Goal: Transaction & Acquisition: Purchase product/service

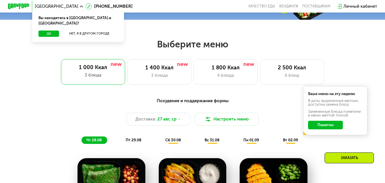
scroll to position [193, 0]
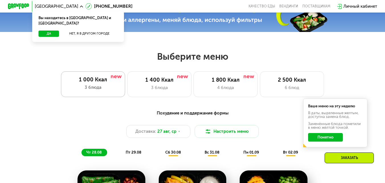
click at [99, 87] on div "3 блюда" at bounding box center [93, 87] width 54 height 7
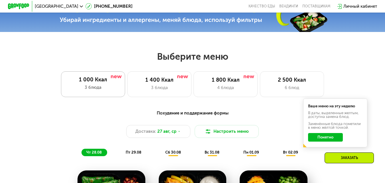
click at [108, 91] on div "3 блюда" at bounding box center [93, 87] width 54 height 7
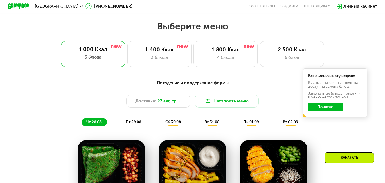
scroll to position [220, 0]
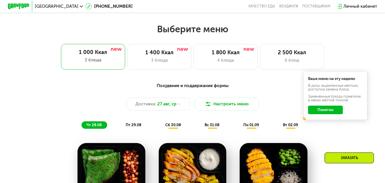
drag, startPoint x: 388, startPoint y: 31, endPoint x: 389, endPoint y: 35, distance: 4.0
click at [193, 66] on div "1 400 Ккал 3 блюда" at bounding box center [225, 57] width 64 height 26
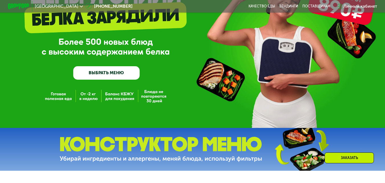
scroll to position [0, 0]
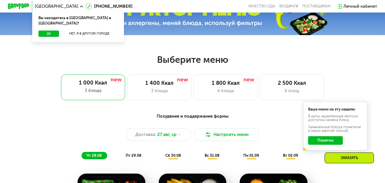
scroll to position [180, 0]
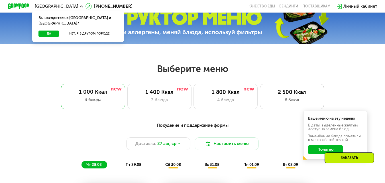
click at [293, 95] on div "2 500 Ккал" at bounding box center [291, 92] width 53 height 7
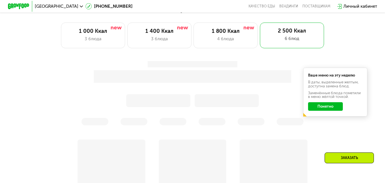
scroll to position [251, 0]
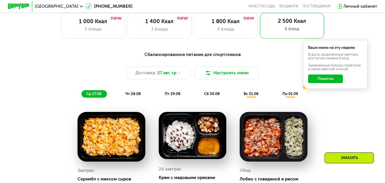
click at [329, 83] on button "Понятно" at bounding box center [325, 78] width 35 height 9
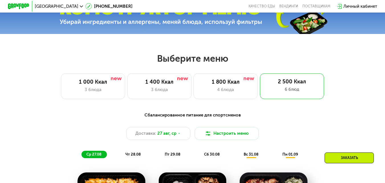
scroll to position [175, 0]
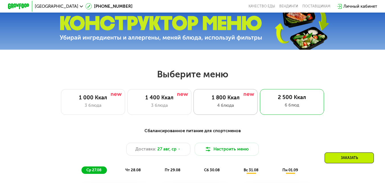
click at [228, 96] on div "1 800 Ккал" at bounding box center [225, 97] width 53 height 7
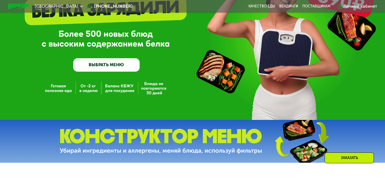
scroll to position [310, 0]
